Goal: Task Accomplishment & Management: Complete application form

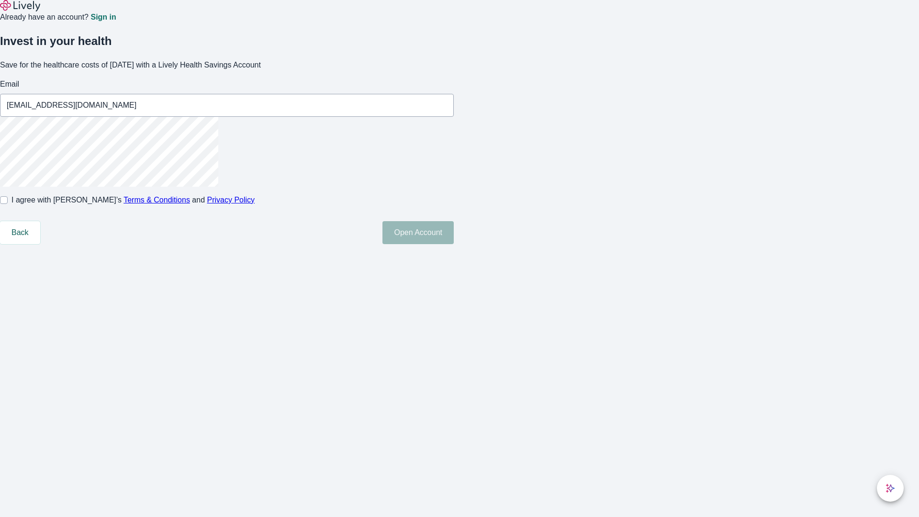
click at [8, 204] on input "I agree with Lively’s Terms & Conditions and Privacy Policy" at bounding box center [4, 200] width 8 height 8
checkbox input "true"
click at [454, 244] on button "Open Account" at bounding box center [418, 232] width 71 height 23
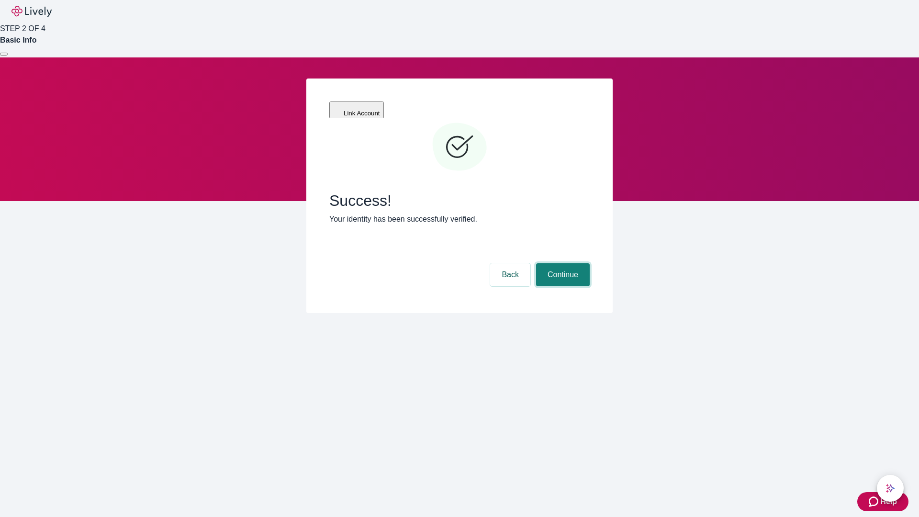
click at [562, 263] on button "Continue" at bounding box center [563, 274] width 54 height 23
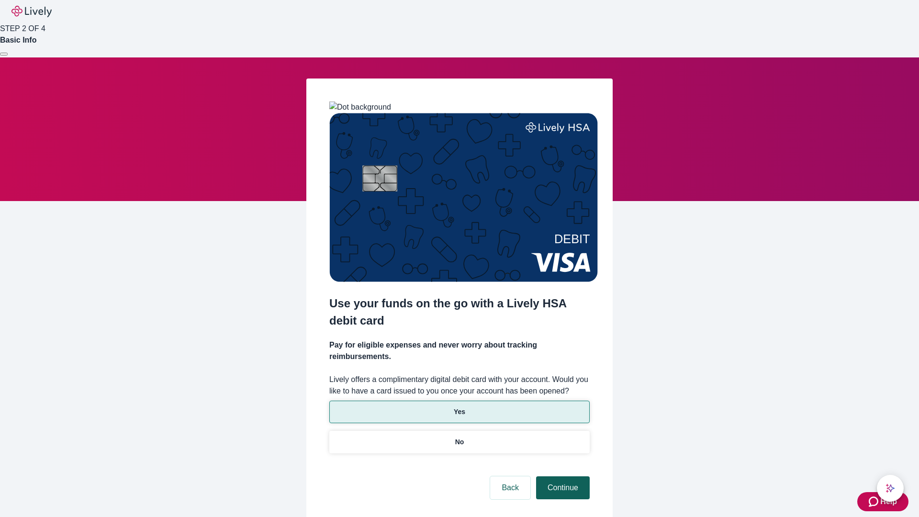
click at [459, 407] on p "Yes" at bounding box center [459, 412] width 11 height 10
click at [562, 476] on button "Continue" at bounding box center [563, 487] width 54 height 23
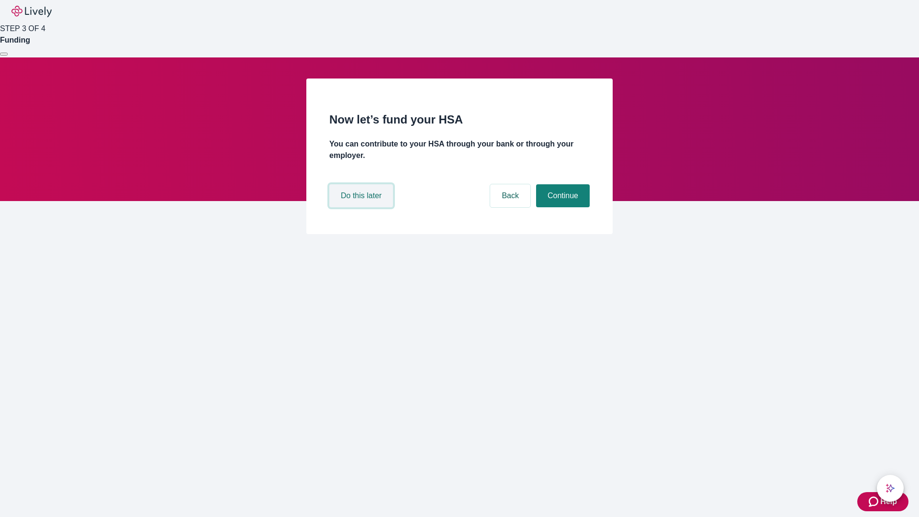
click at [362, 207] on button "Do this later" at bounding box center [361, 195] width 64 height 23
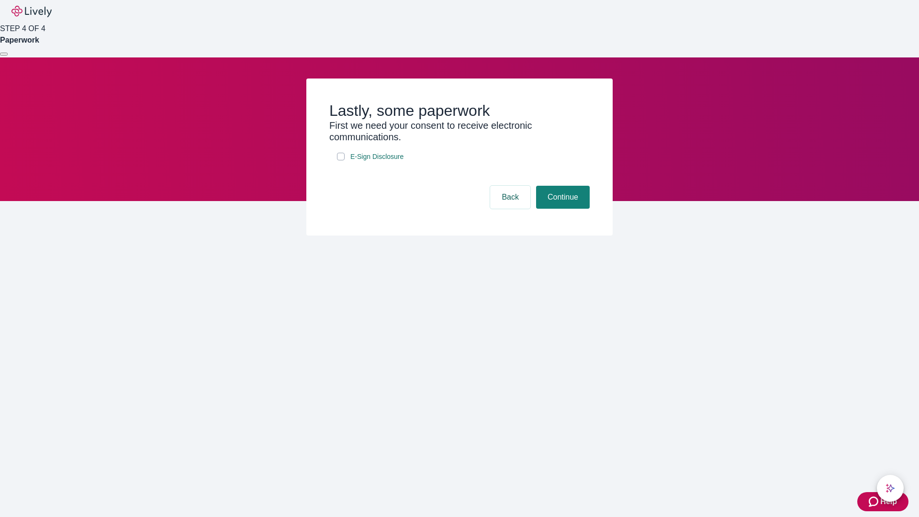
click at [341, 160] on input "E-Sign Disclosure" at bounding box center [341, 157] width 8 height 8
checkbox input "true"
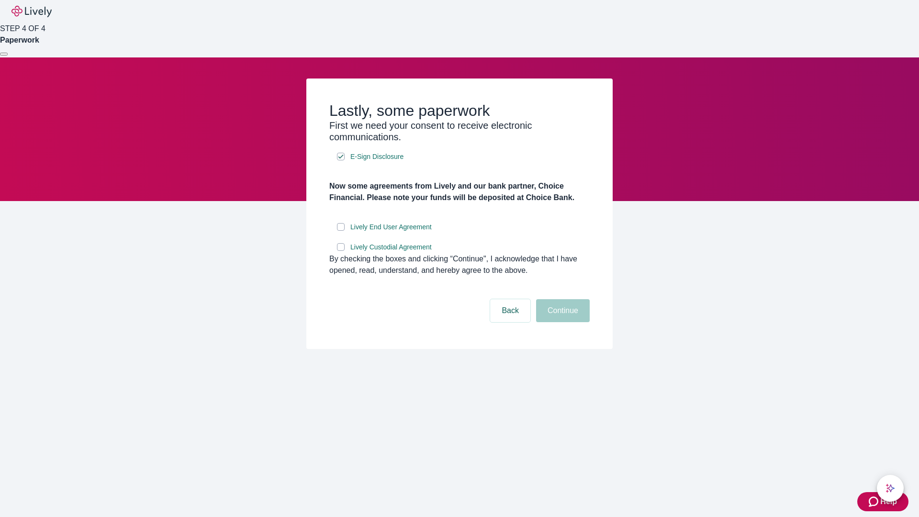
click at [341, 231] on input "Lively End User Agreement" at bounding box center [341, 227] width 8 height 8
checkbox input "true"
click at [341, 251] on input "Lively Custodial Agreement" at bounding box center [341, 247] width 8 height 8
checkbox input "true"
click at [562, 322] on button "Continue" at bounding box center [563, 310] width 54 height 23
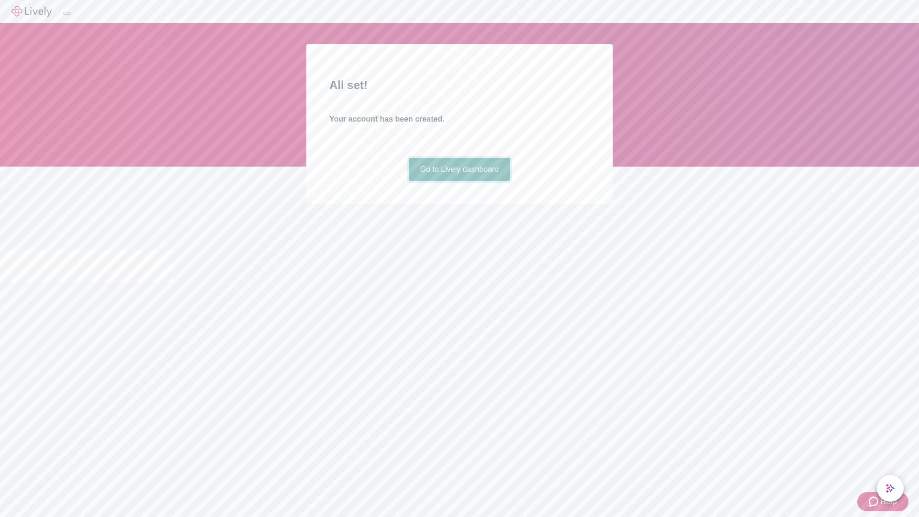
click at [459, 181] on link "Go to Lively dashboard" at bounding box center [460, 169] width 102 height 23
